Goal: Navigation & Orientation: Go to known website

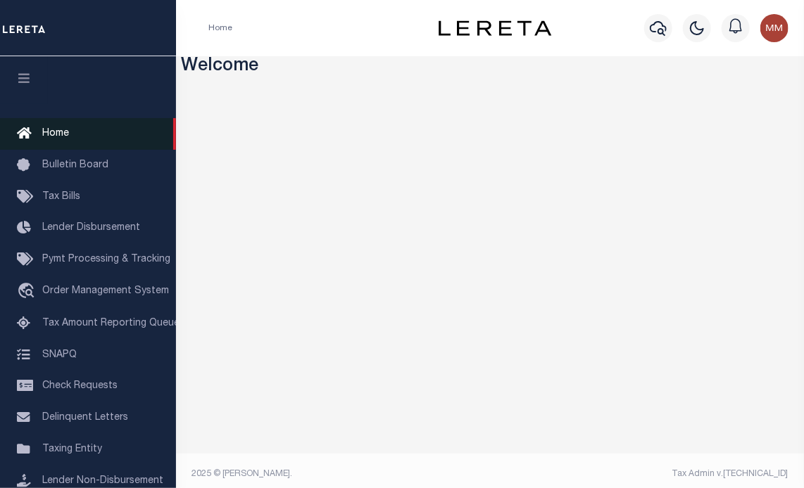
click at [49, 131] on span "Home" at bounding box center [55, 134] width 27 height 10
